Goal: Information Seeking & Learning: Learn about a topic

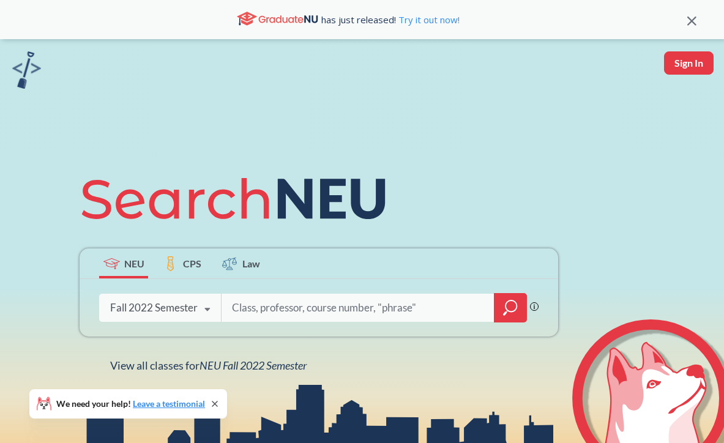
click at [206, 307] on icon at bounding box center [207, 310] width 23 height 34
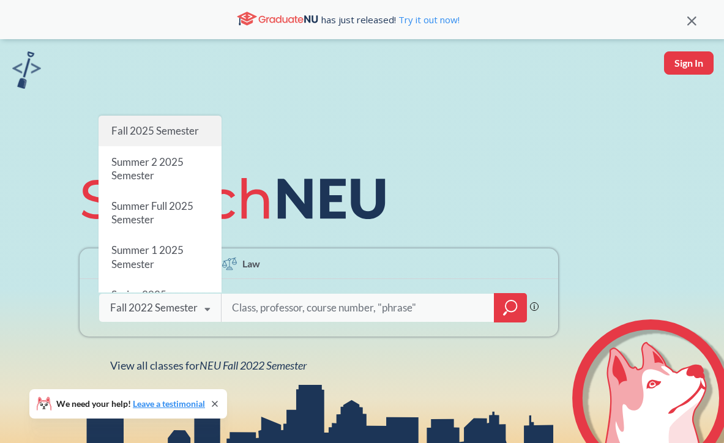
click at [134, 132] on span "Fall 2025 Semester" at bounding box center [155, 130] width 88 height 13
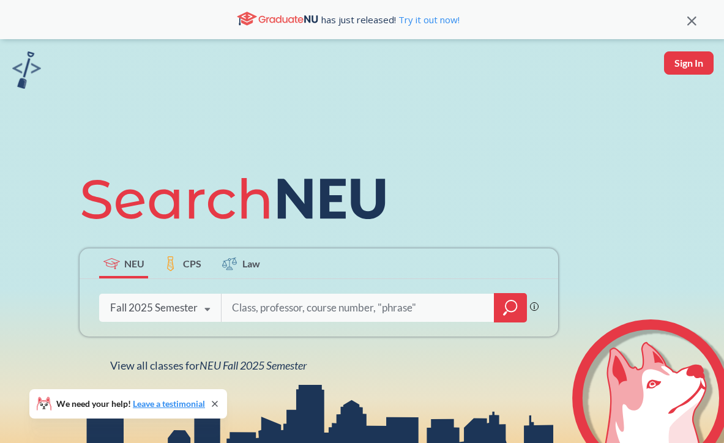
click at [509, 309] on icon "magnifying glass" at bounding box center [510, 307] width 15 height 17
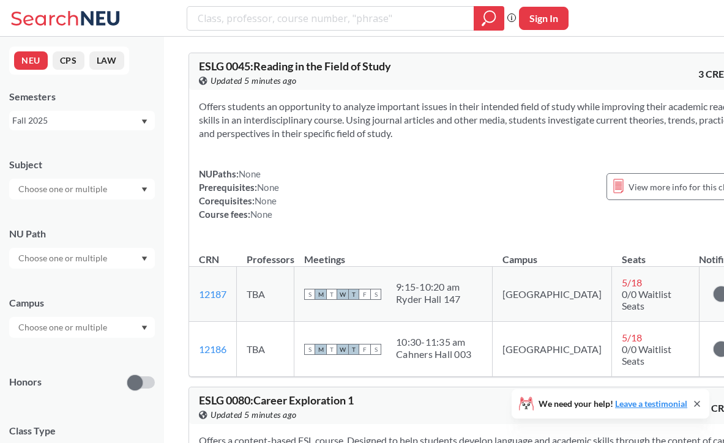
click at [84, 263] on input "text" at bounding box center [63, 258] width 103 height 15
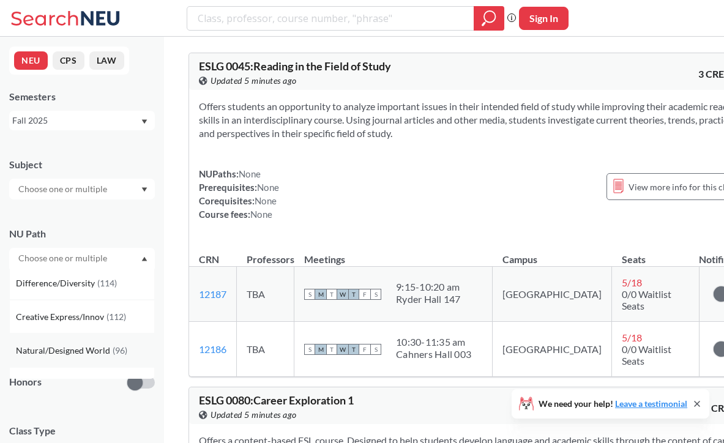
scroll to position [102, 0]
click at [56, 284] on span "Difference/Diversity" at bounding box center [56, 284] width 81 height 13
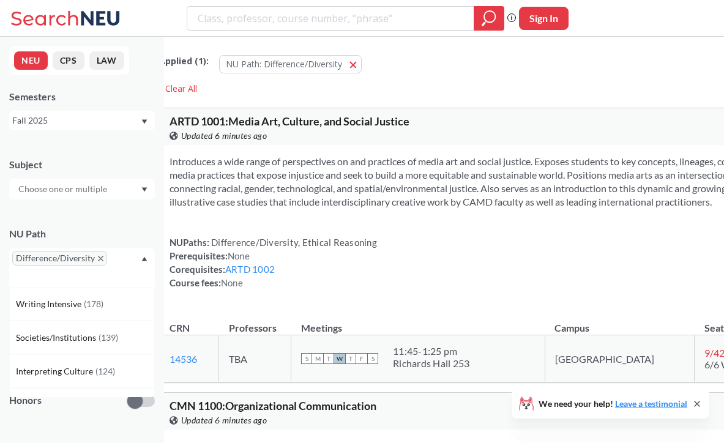
scroll to position [0, 4]
click at [102, 258] on span "Difference/Diversity" at bounding box center [59, 258] width 95 height 15
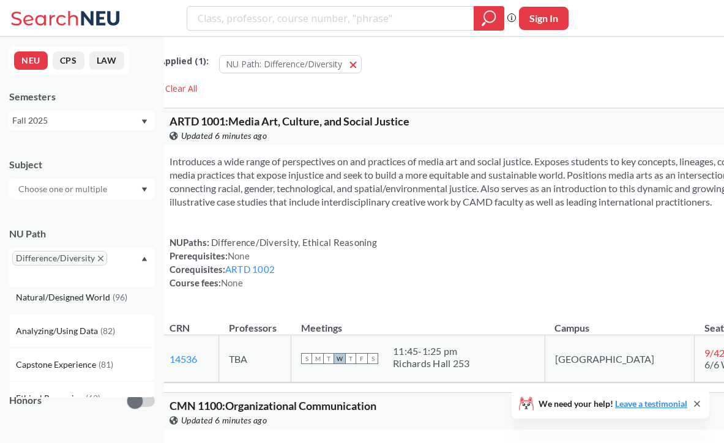
scroll to position [143, 0]
click at [91, 296] on span "Natural/Designed World" at bounding box center [64, 296] width 97 height 13
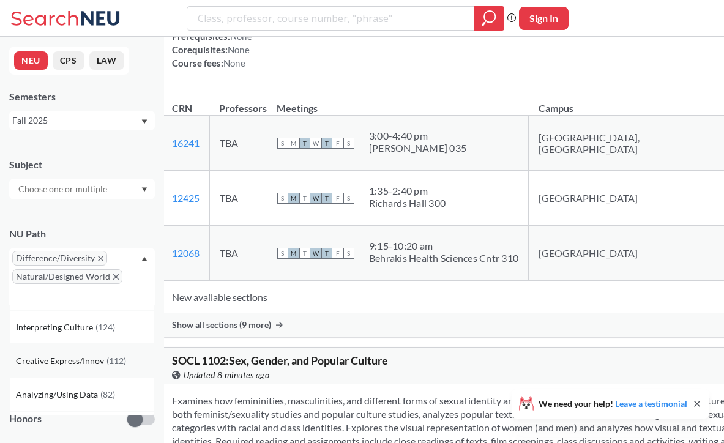
scroll to position [67, 0]
click at [59, 358] on span "Creative Express/Innov" at bounding box center [61, 356] width 91 height 13
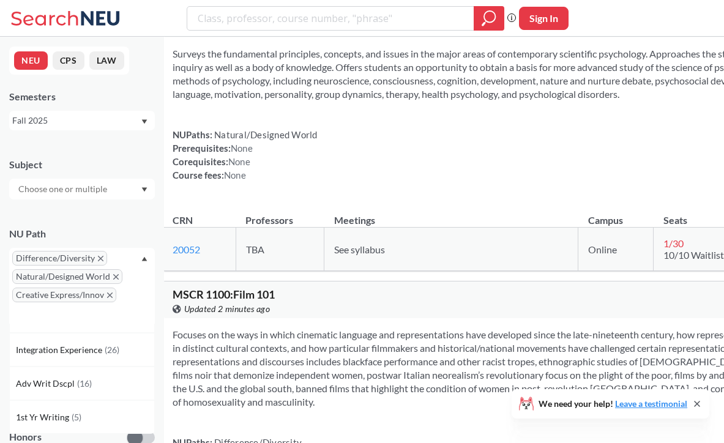
scroll to position [1815, 1]
type input "communication disorders in movies"
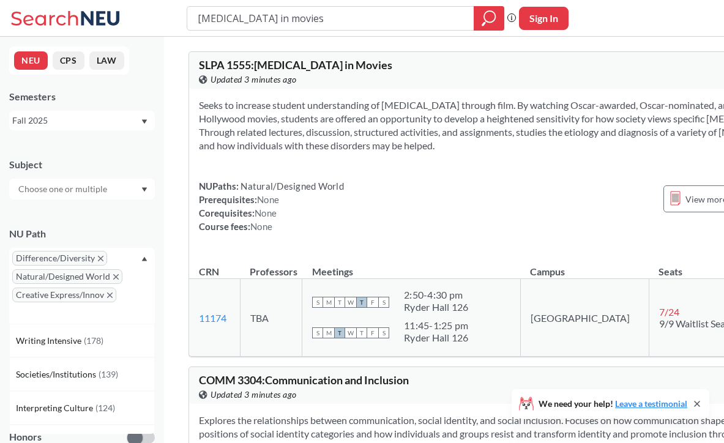
scroll to position [57, 0]
click at [115, 277] on icon "X to remove pill" at bounding box center [116, 277] width 6 height 6
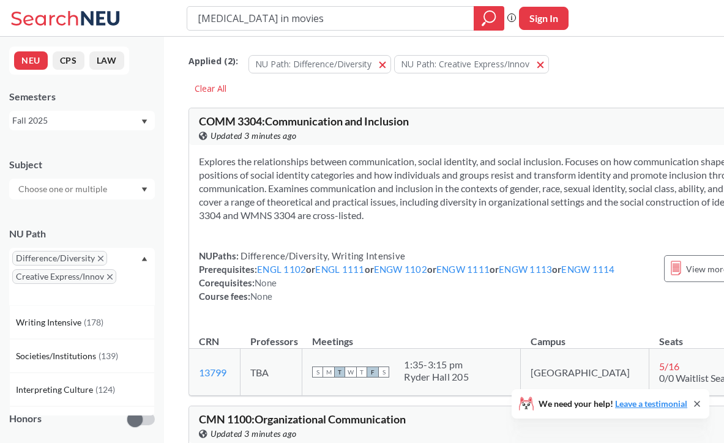
click at [110, 277] on icon "X to remove pill" at bounding box center [110, 277] width 6 height 6
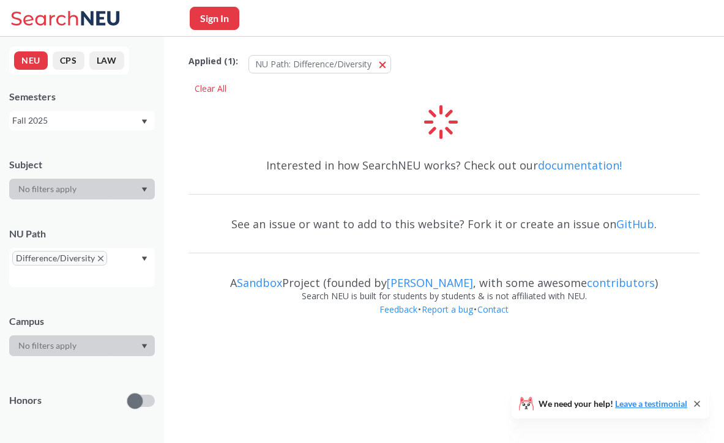
click at [51, 191] on div at bounding box center [82, 189] width 146 height 21
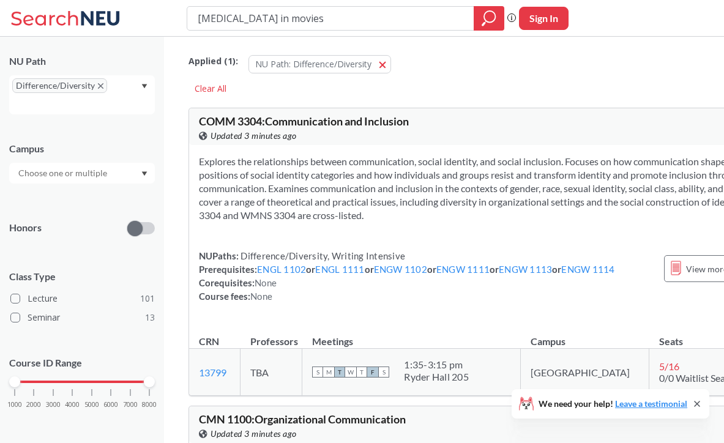
scroll to position [174, 0]
click at [50, 176] on input "text" at bounding box center [63, 172] width 103 height 15
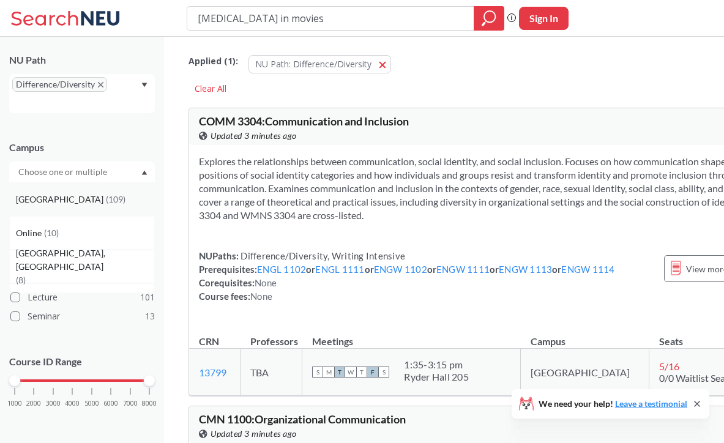
click at [40, 201] on span "Boston" at bounding box center [61, 199] width 90 height 13
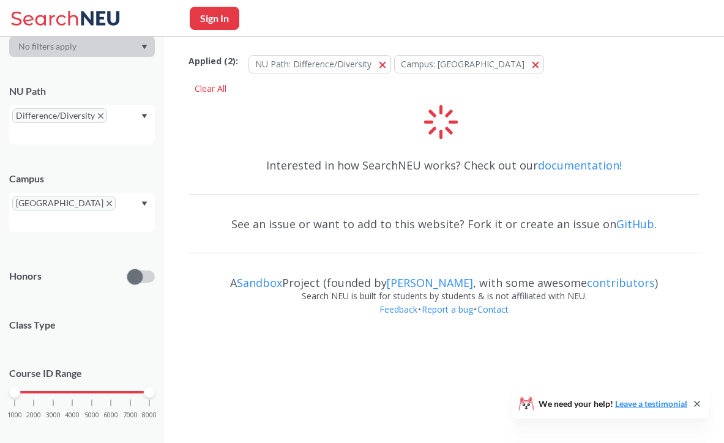
drag, startPoint x: 152, startPoint y: 383, endPoint x: 84, endPoint y: 386, distance: 68.7
click at [84, 388] on div "1000 2000 3000 4000 5000 6000 7000 8000" at bounding box center [82, 415] width 146 height 55
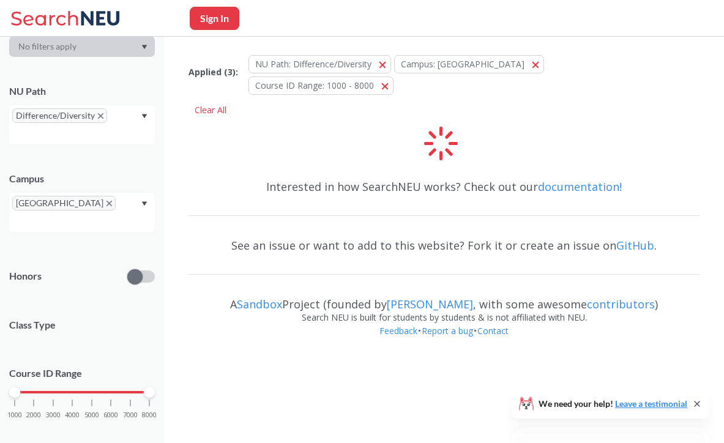
click at [211, 13] on button "Sign In" at bounding box center [215, 18] width 50 height 23
select select "US"
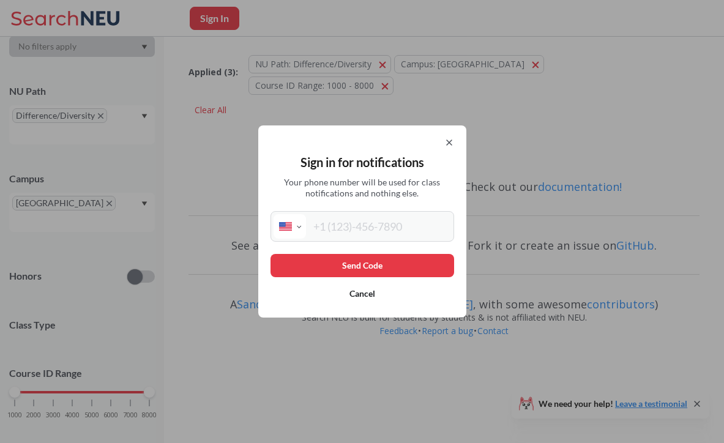
click at [448, 144] on icon at bounding box center [449, 142] width 5 height 5
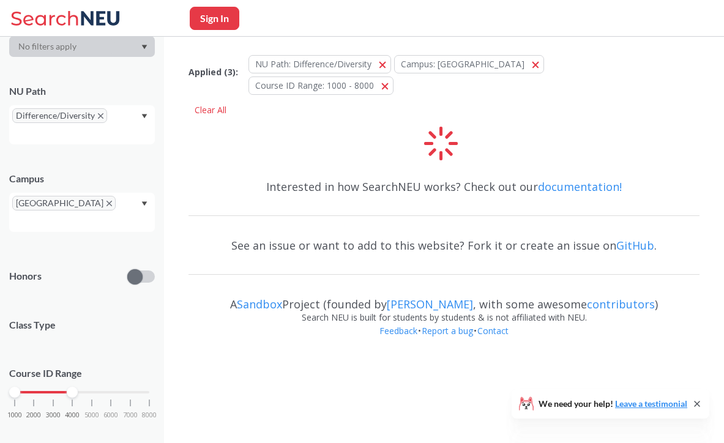
drag, startPoint x: 148, startPoint y: 378, endPoint x: 81, endPoint y: 372, distance: 67.6
click at [81, 372] on div "Course ID Range 1000 2000 3000 4000 5000 6000 7000 8000" at bounding box center [82, 399] width 146 height 89
